Goal: Navigation & Orientation: Find specific page/section

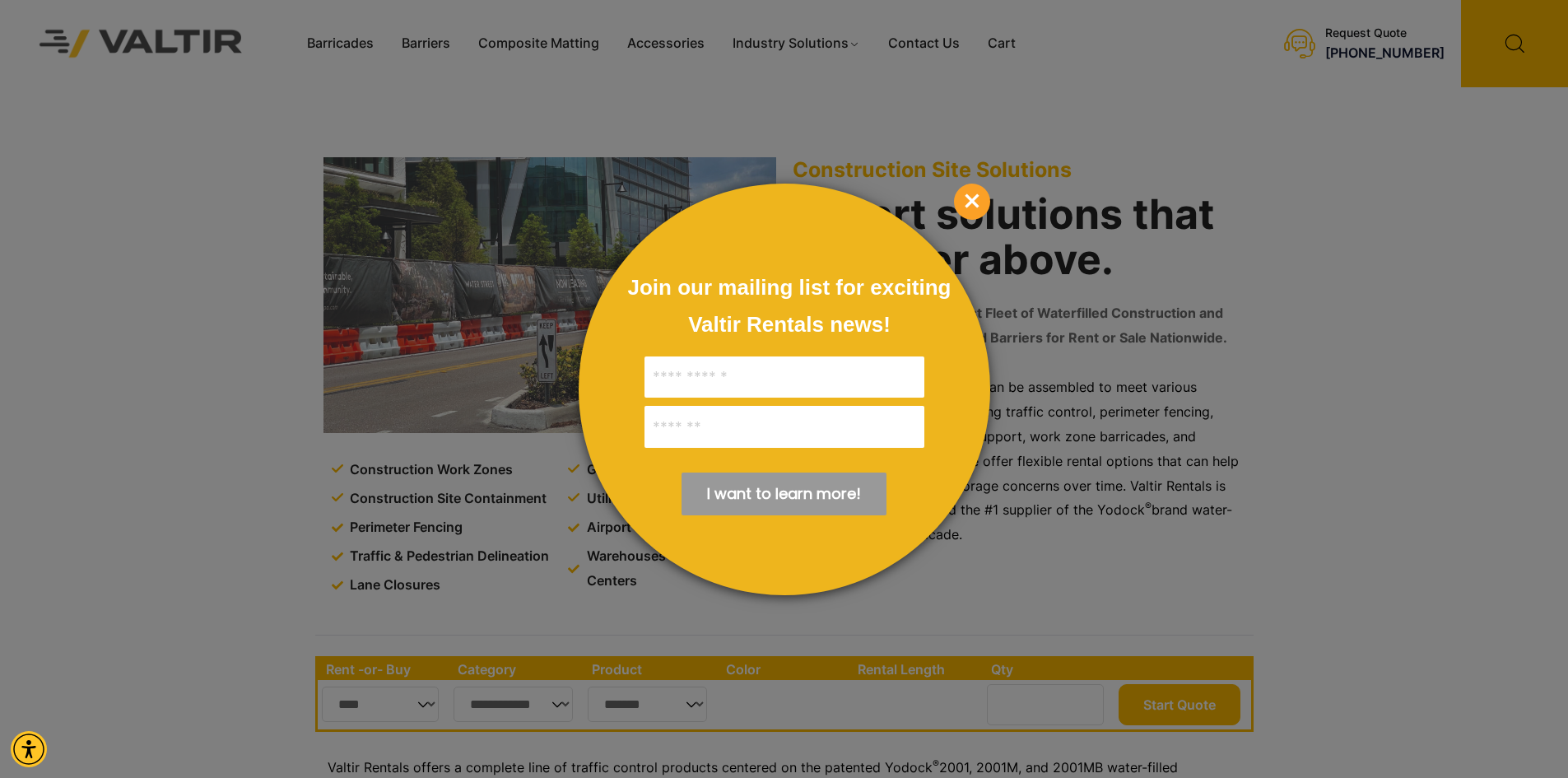
click at [979, 202] on span "×" at bounding box center [972, 201] width 36 height 36
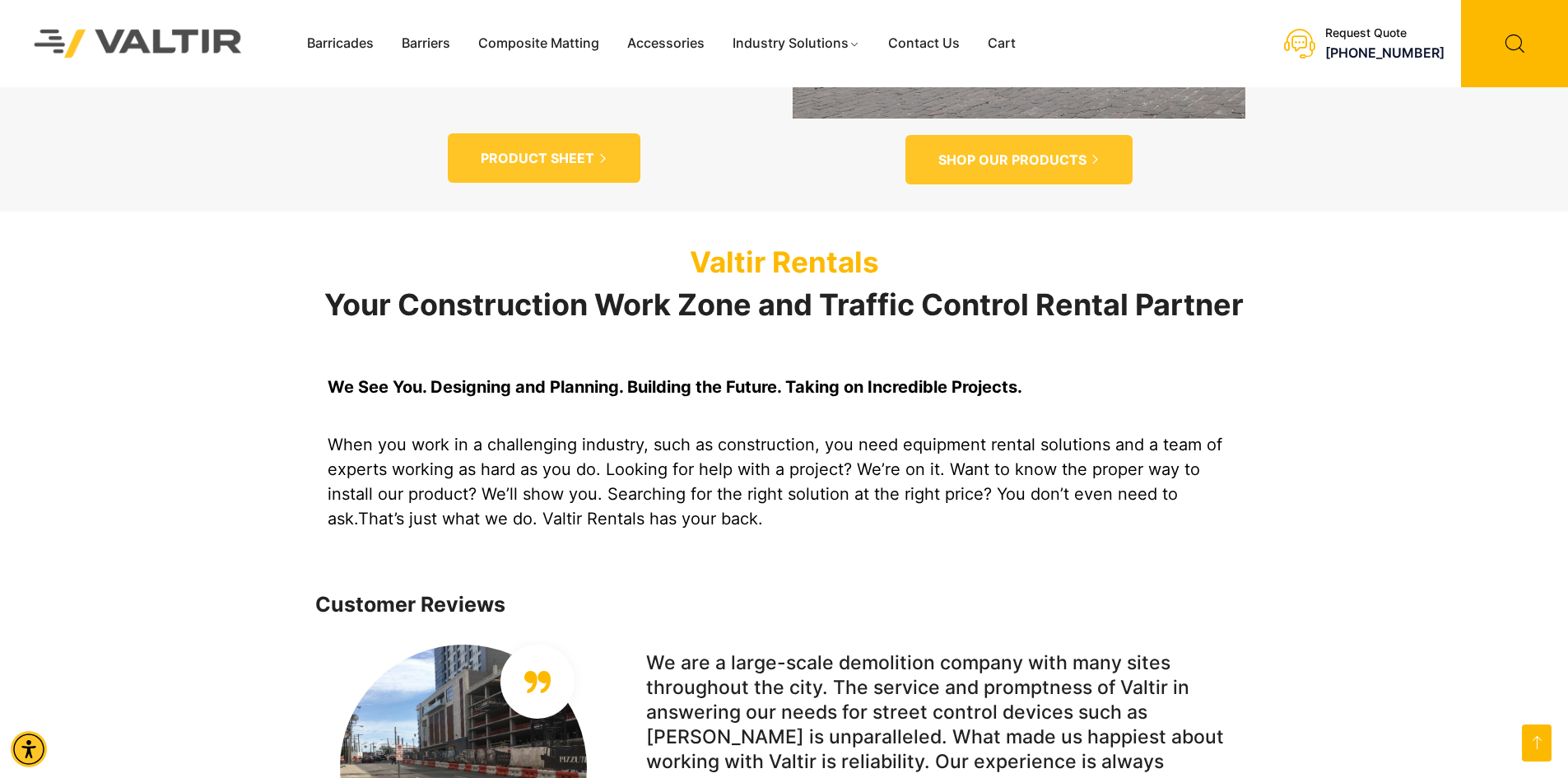
scroll to position [1317, 0]
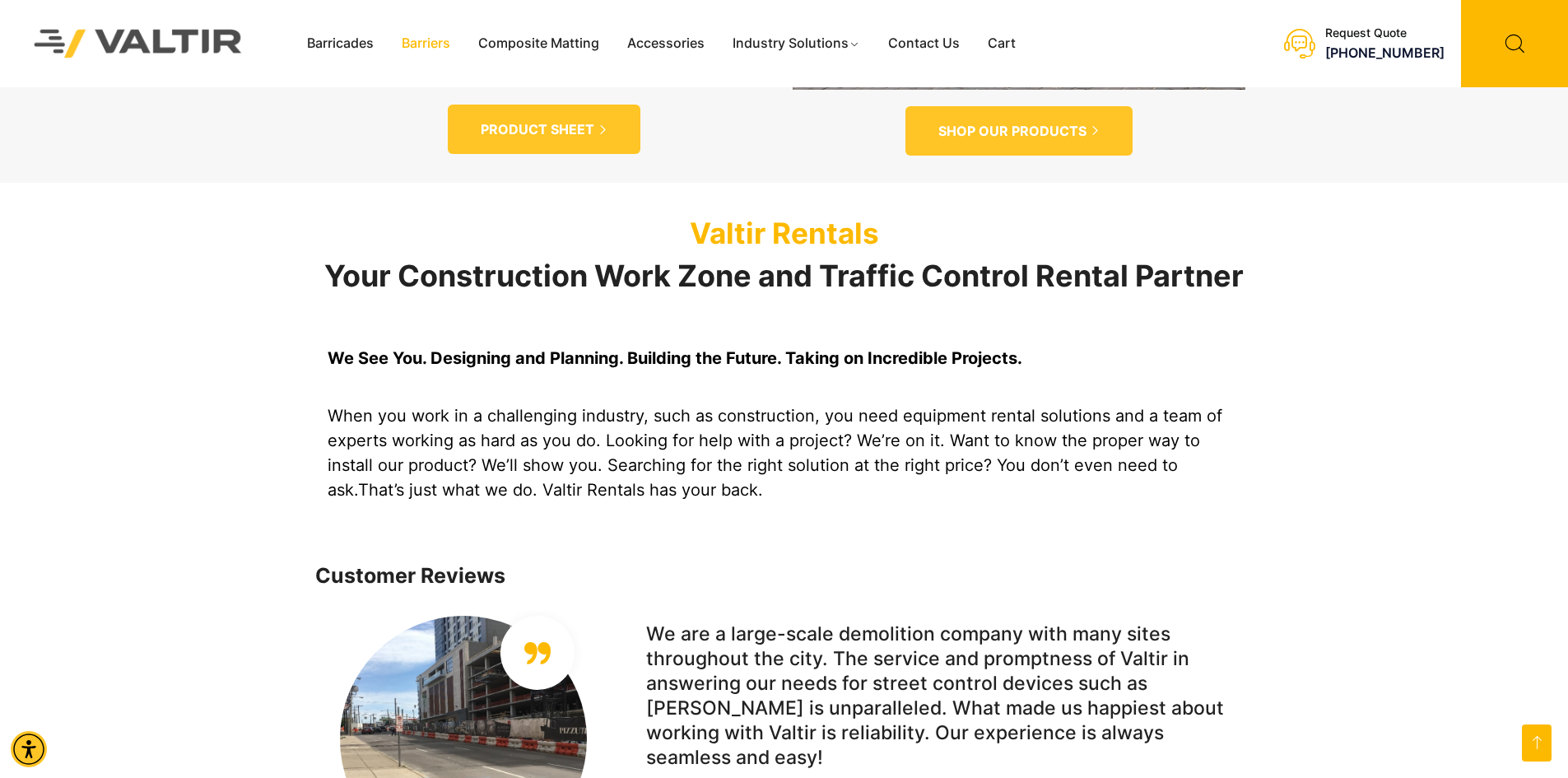
click at [419, 39] on link "Barriers" at bounding box center [426, 44] width 76 height 25
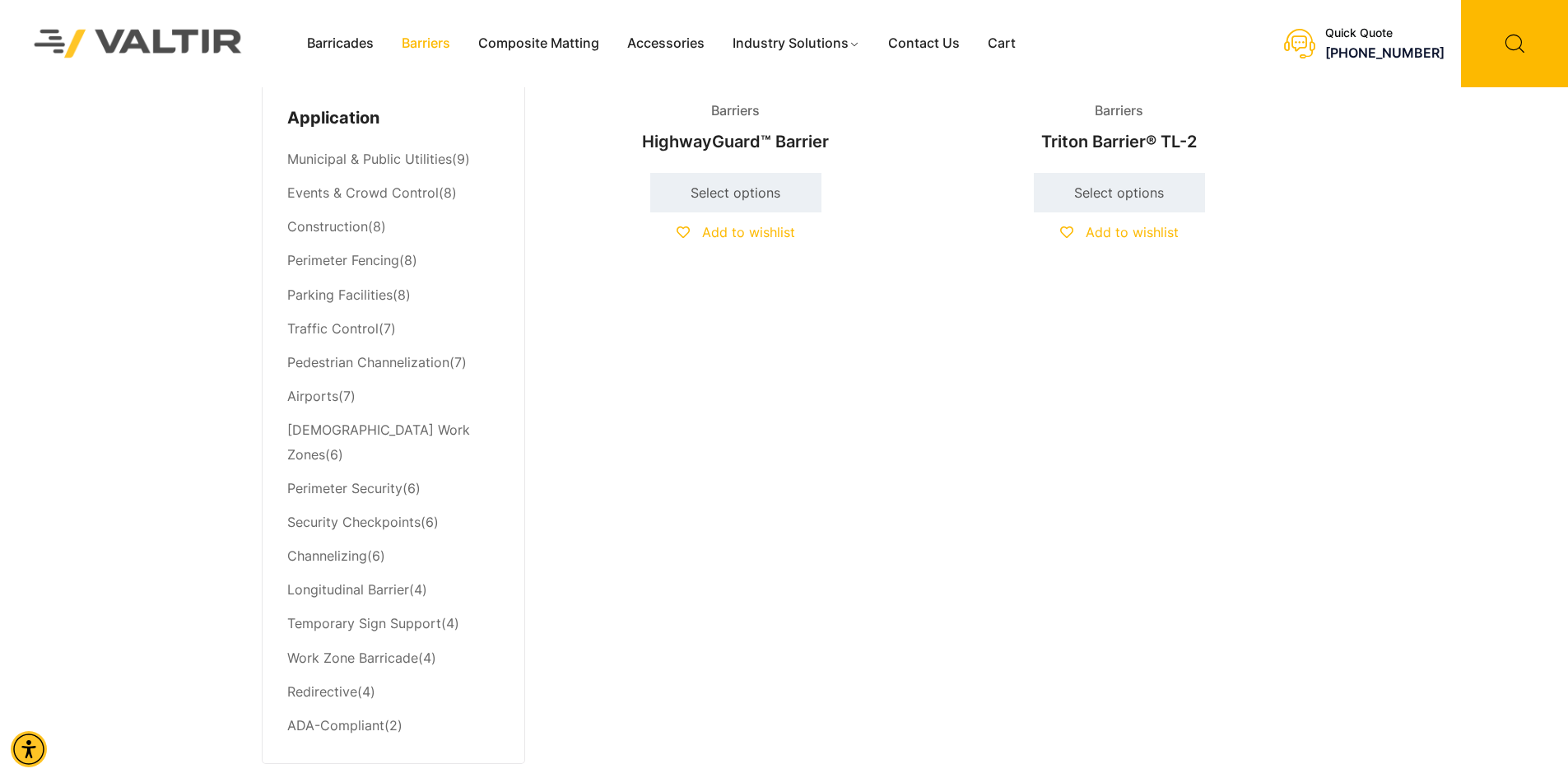
scroll to position [741, 0]
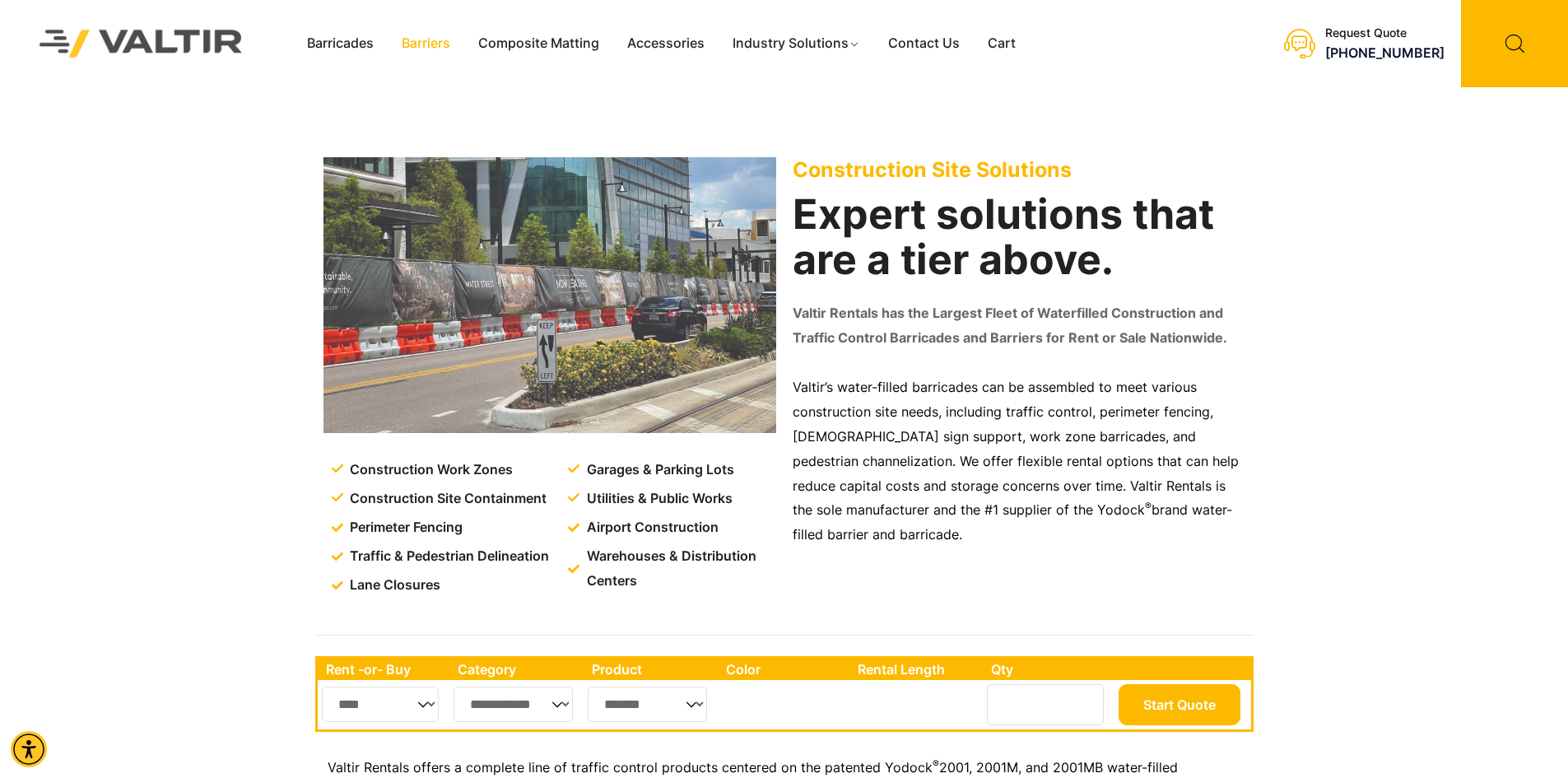
click at [417, 42] on link "Barriers" at bounding box center [426, 44] width 76 height 25
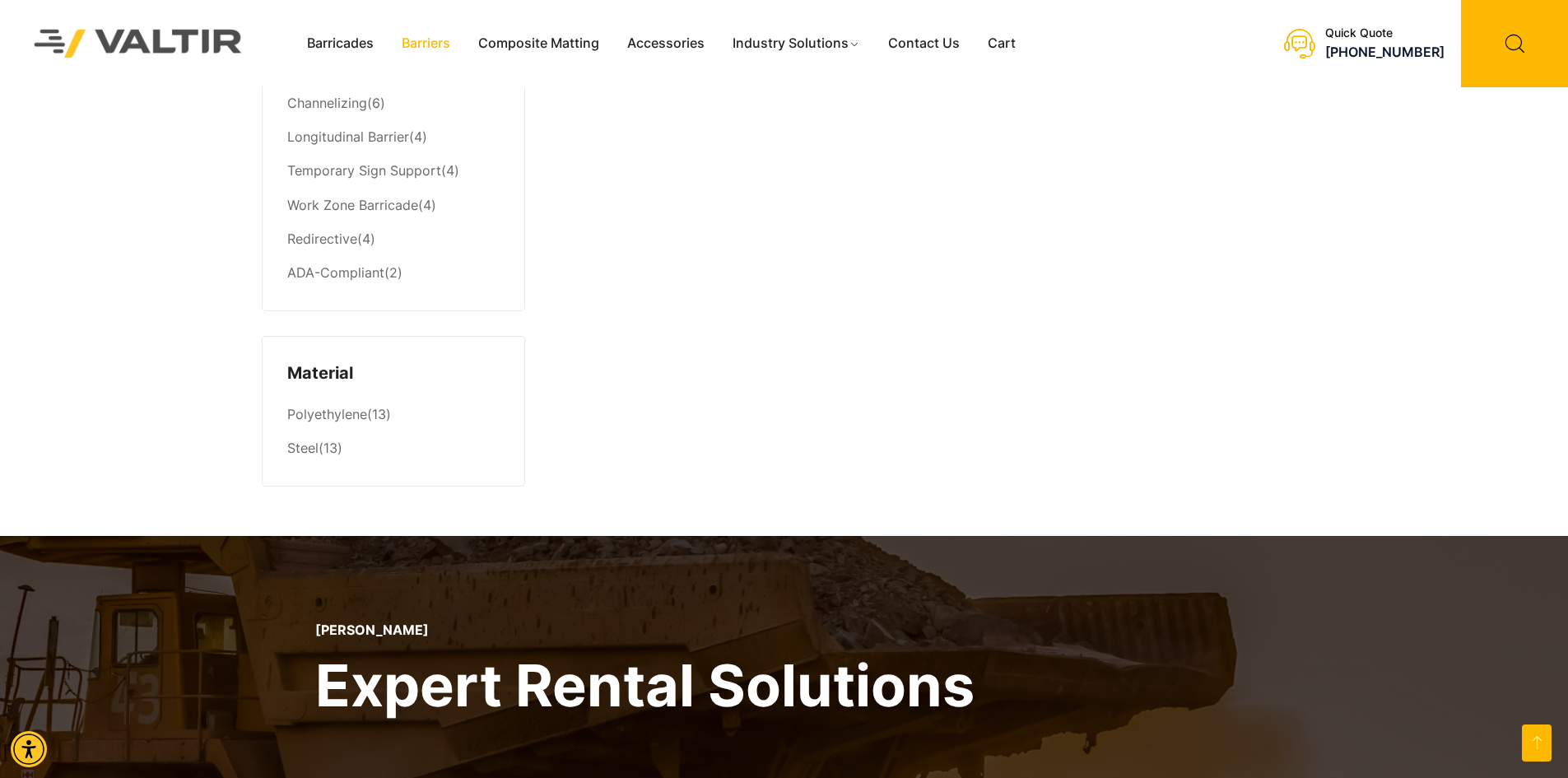
scroll to position [1153, 0]
click at [33, 10] on img at bounding box center [138, 43] width 252 height 72
